Goal: Information Seeking & Learning: Understand process/instructions

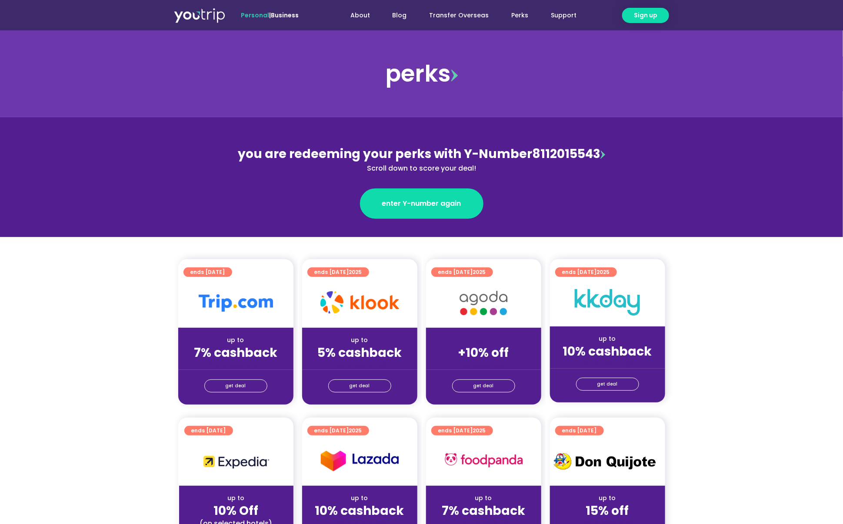
scroll to position [130, 0]
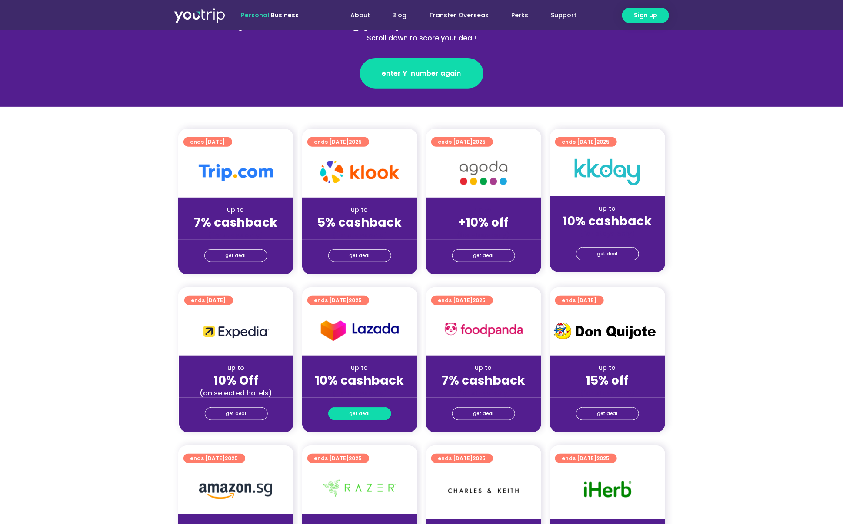
click at [352, 411] on span "get deal" at bounding box center [359, 414] width 20 height 12
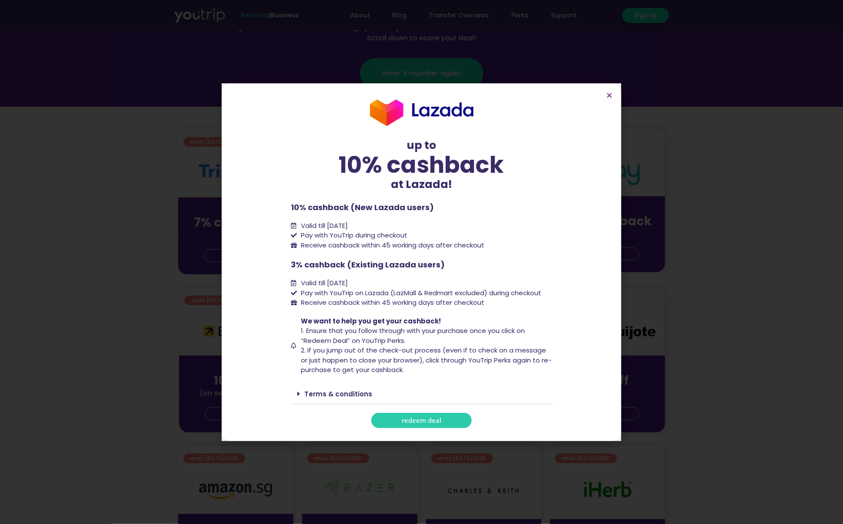
click at [336, 393] on link "Terms & conditions" at bounding box center [339, 394] width 68 height 9
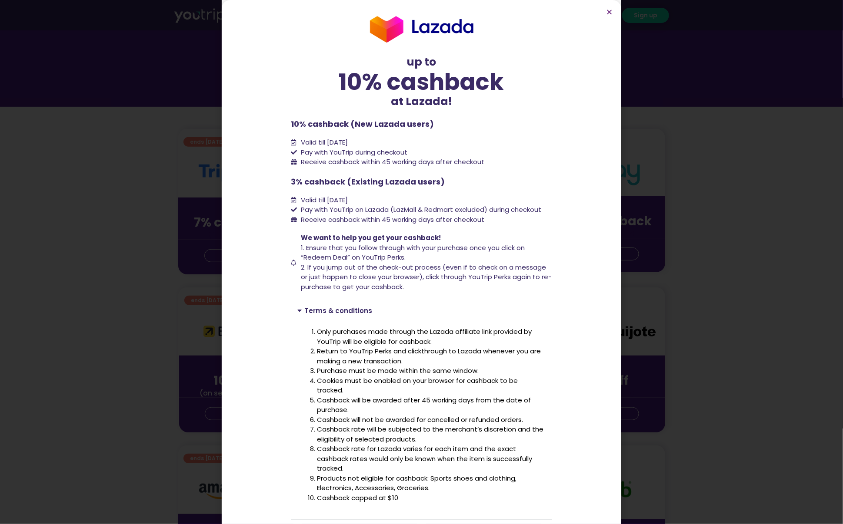
click at [38, 435] on div "up to 10% cashback at [GEOGRAPHIC_DATA]! up to 10% cashback at Lazada! 10% cash…" at bounding box center [421, 262] width 843 height 524
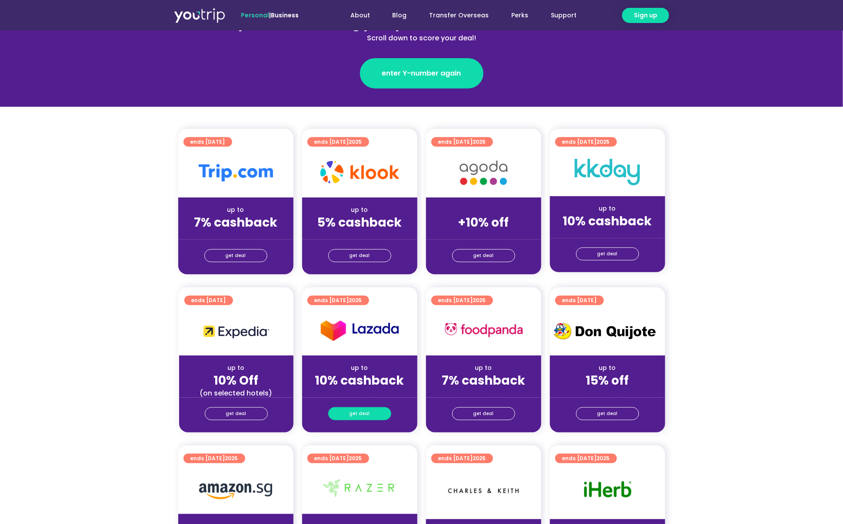
click at [366, 413] on span "get deal" at bounding box center [359, 414] width 20 height 12
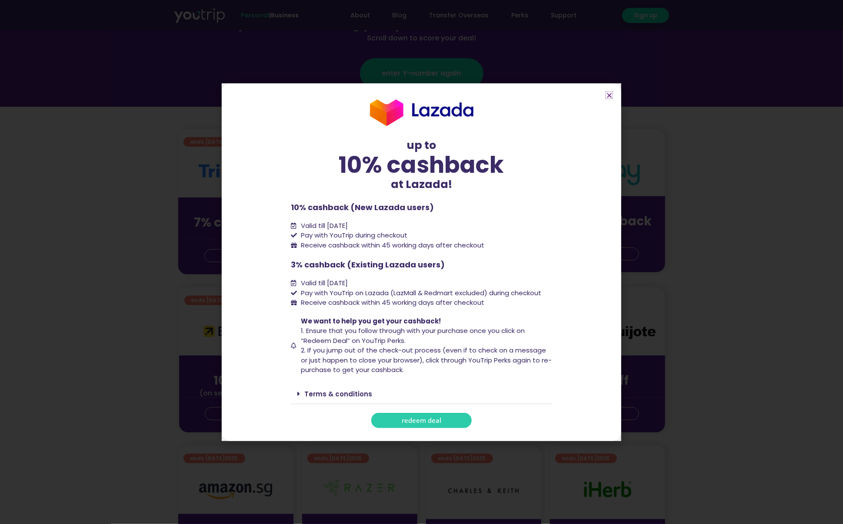
scroll to position [261, 0]
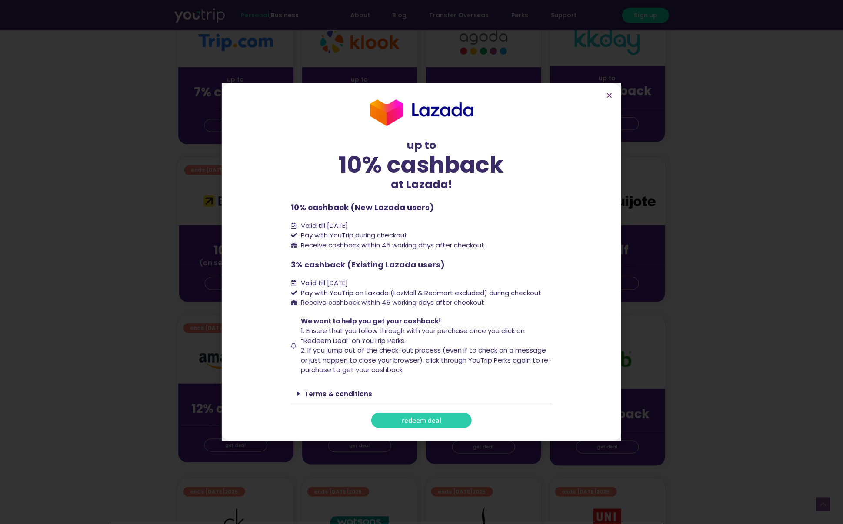
click at [341, 394] on link "Terms & conditions" at bounding box center [339, 394] width 68 height 9
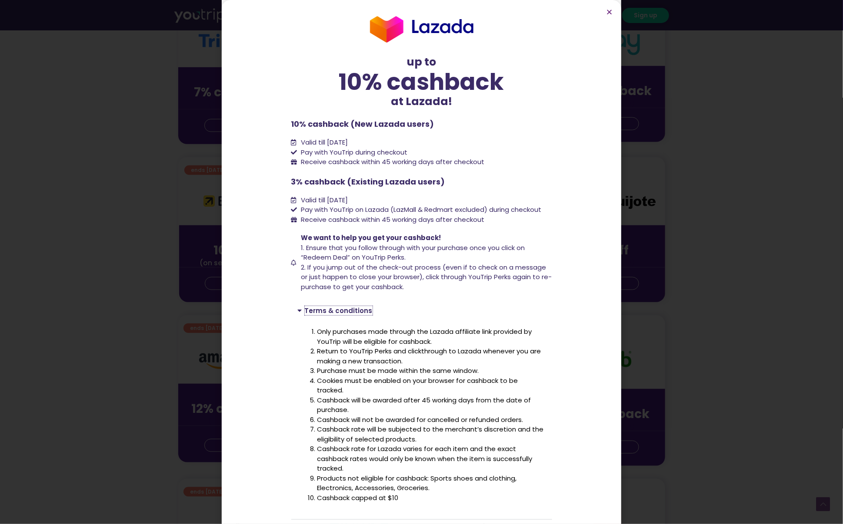
scroll to position [33, 0]
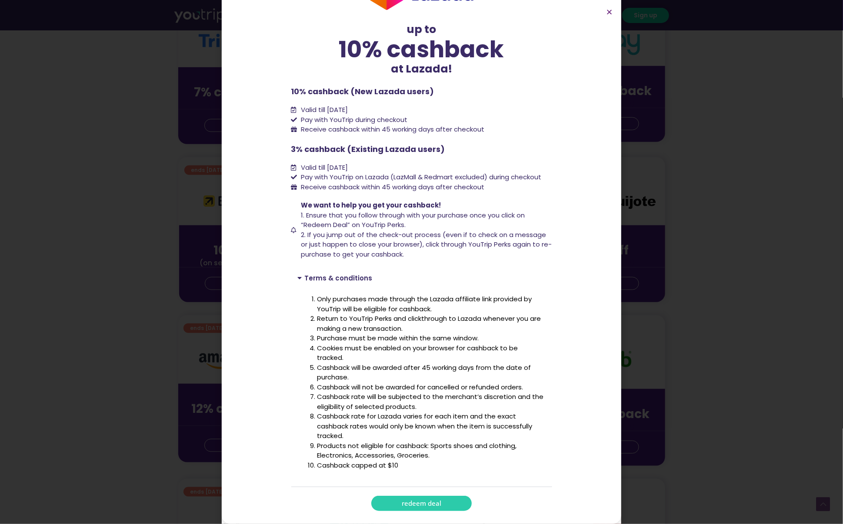
click at [384, 421] on li "Cashback rate for Lazada varies for each item and the exact cashback rates woul…" at bounding box center [431, 427] width 228 height 30
click at [385, 420] on li "Cashback rate for Lazada varies for each item and the exact cashback rates woul…" at bounding box center [431, 427] width 228 height 30
copy li "Cashback rate for Lazada varies for each item and the exact cashback rates woul…"
click at [440, 396] on li "Cashback rate will be subjected to the merchant’s discretion and the eligibilit…" at bounding box center [431, 402] width 228 height 20
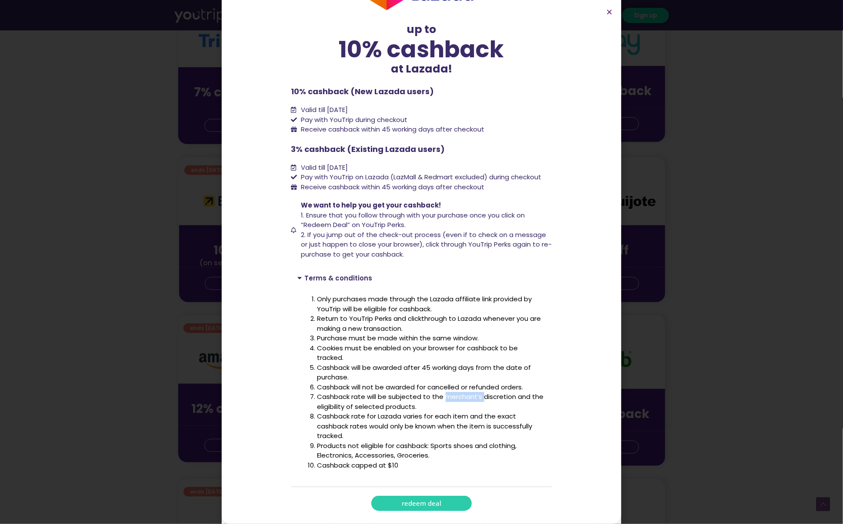
click at [440, 396] on li "Cashback rate will be subjected to the merchant’s discretion and the eligibilit…" at bounding box center [431, 402] width 228 height 20
click at [439, 397] on li "Cashback rate will be subjected to the merchant’s discretion and the eligibilit…" at bounding box center [431, 402] width 228 height 20
copy li "Cashback rate will be subjected to the merchant’s discretion and the eligibilit…"
click at [352, 465] on li "Cashback capped at $10" at bounding box center [431, 466] width 228 height 10
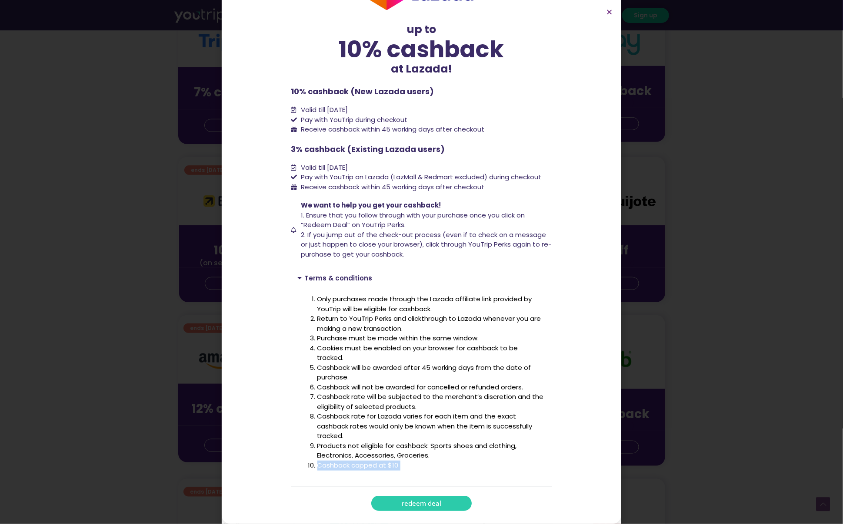
click at [352, 465] on li "Cashback capped at $10" at bounding box center [431, 466] width 228 height 10
copy div "Cashback capped at $10"
click at [483, 278] on div "Terms & conditions" at bounding box center [421, 278] width 261 height 20
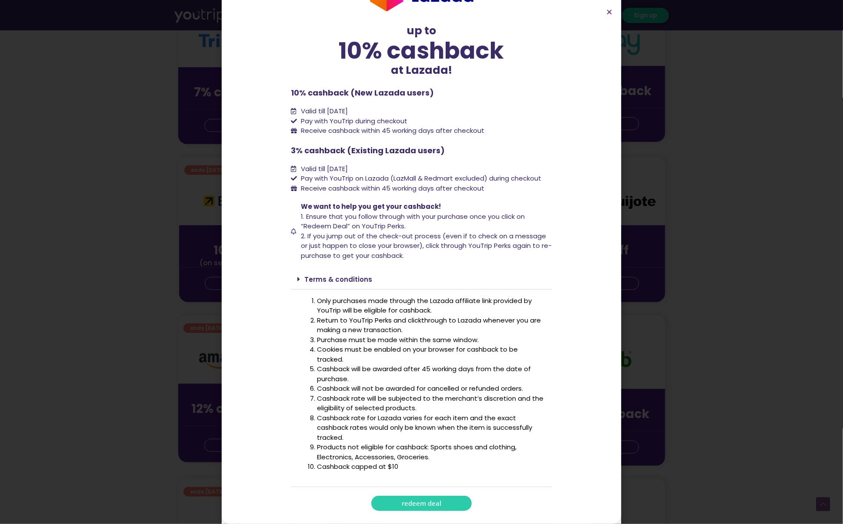
scroll to position [0, 0]
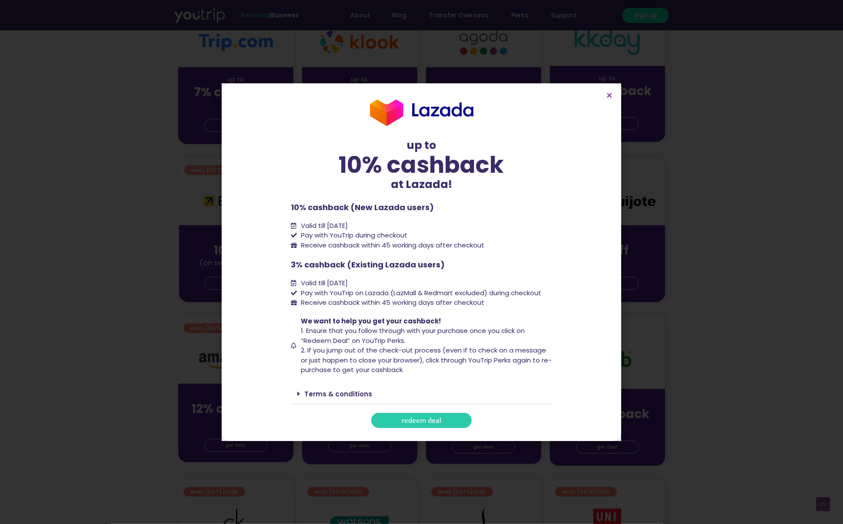
click at [344, 391] on link "Terms & conditions" at bounding box center [339, 394] width 68 height 9
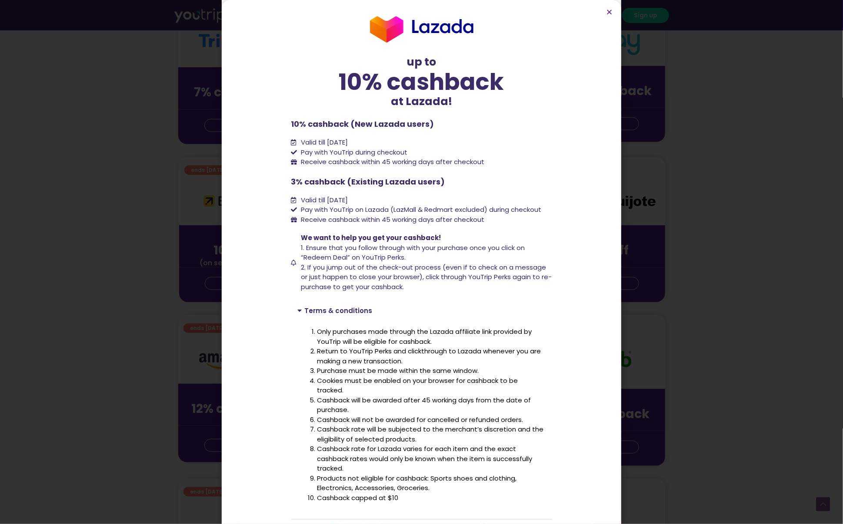
click at [402, 498] on li "Cashback capped at $10" at bounding box center [431, 499] width 228 height 10
drag, startPoint x: 401, startPoint y: 498, endPoint x: 308, endPoint y: 498, distance: 93.4
click at [317, 498] on li "Cashback capped at $10" at bounding box center [431, 499] width 228 height 10
click at [440, 359] on li "Return to YouTrip Perks and clickthrough to Lazada whenever you are making a ne…" at bounding box center [431, 357] width 228 height 20
